Goal: Transaction & Acquisition: Book appointment/travel/reservation

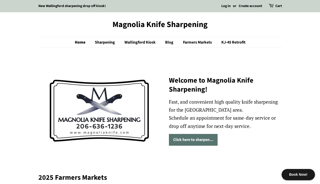
click at [203, 143] on link "Click here to sharpen..." at bounding box center [193, 140] width 49 height 12
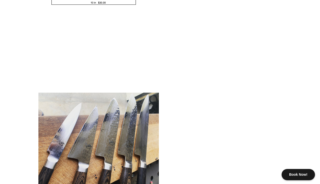
scroll to position [613, 0]
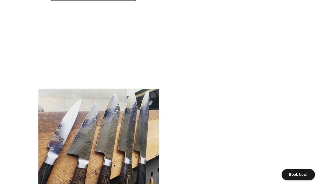
click at [299, 171] on div "Book Now!" at bounding box center [298, 174] width 33 height 11
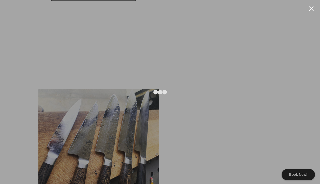
click at [305, 152] on div at bounding box center [160, 92] width 320 height 184
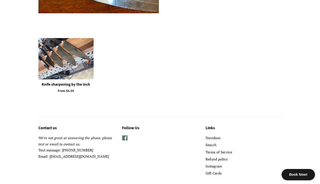
scroll to position [912, 0]
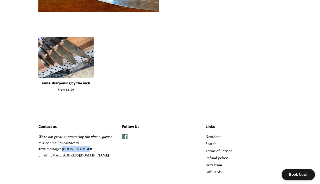
drag, startPoint x: 87, startPoint y: 150, endPoint x: 62, endPoint y: 148, distance: 24.9
click at [62, 148] on p "We’re not great at answering the phone, please text or email to contact us. Tex…" at bounding box center [76, 146] width 76 height 25
copy p "[PHONE_NUMBER]"
click at [187, 81] on div "Knife sharpening by the inch From $6.00" at bounding box center [156, 69] width 251 height 64
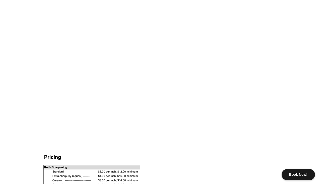
scroll to position [0, 0]
